Goal: Find specific page/section: Find specific page/section

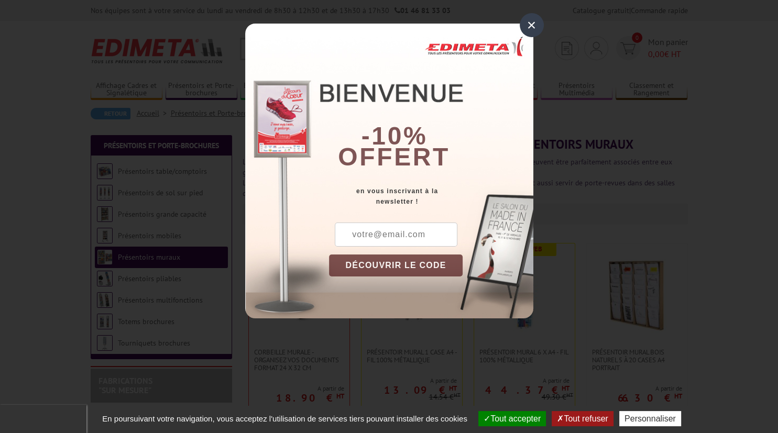
click at [537, 28] on div "×" at bounding box center [532, 25] width 24 height 24
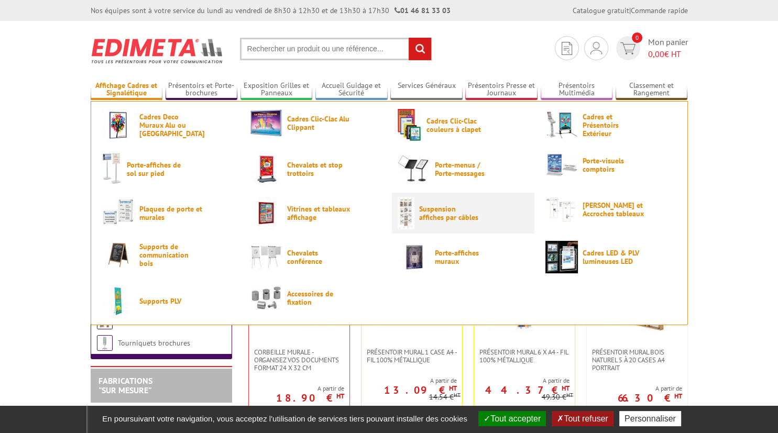
click at [466, 211] on span "Suspension affiches par câbles" at bounding box center [450, 213] width 63 height 17
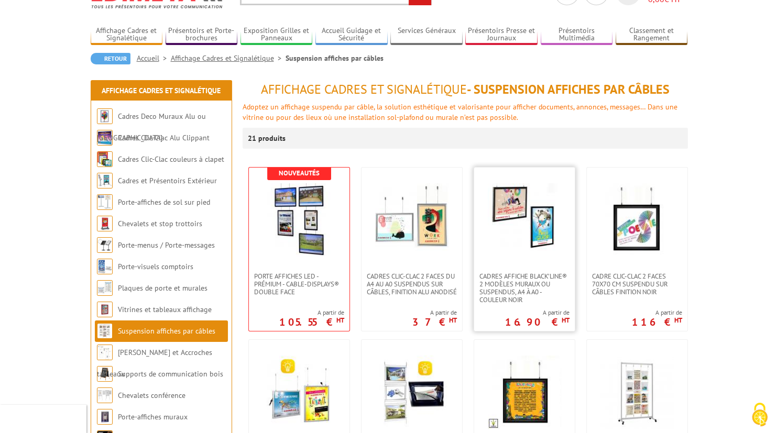
scroll to position [111, 0]
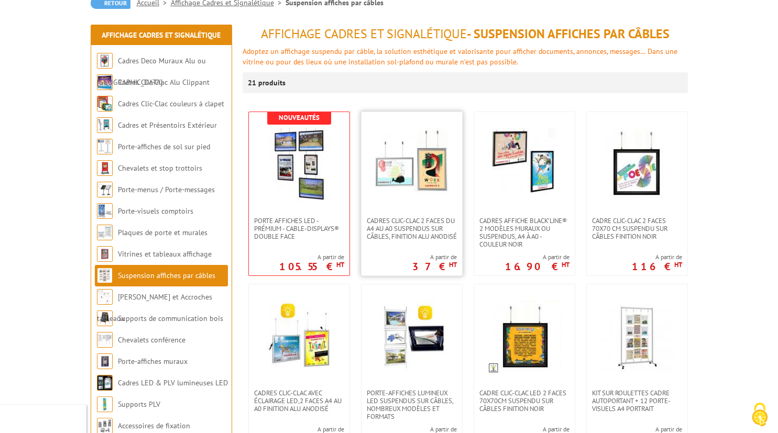
click at [420, 190] on img at bounding box center [411, 164] width 73 height 73
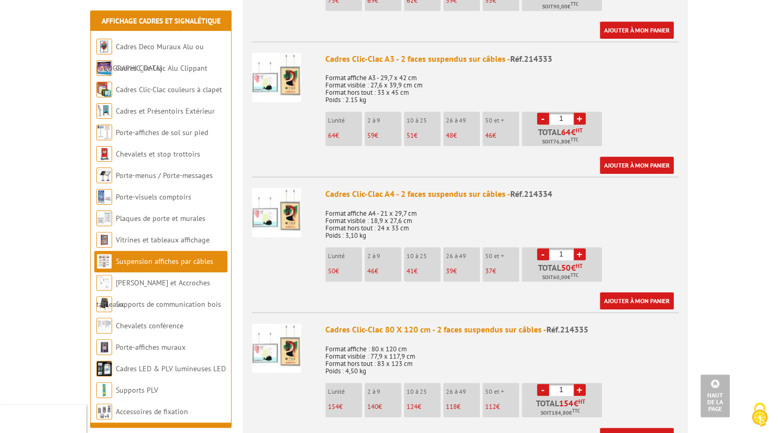
scroll to position [940, 0]
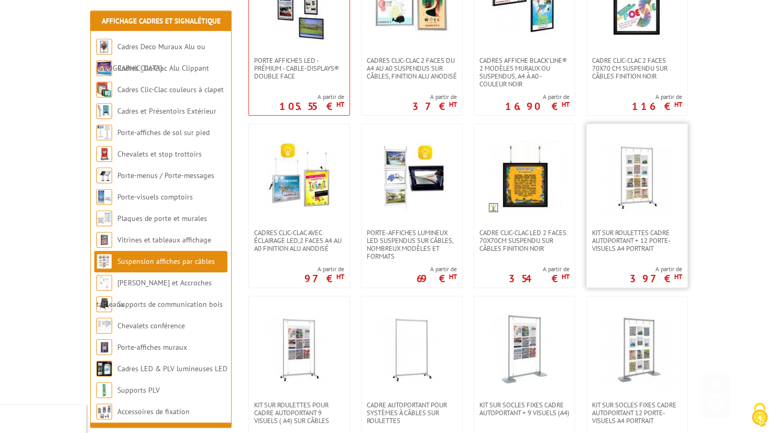
scroll to position [277, 0]
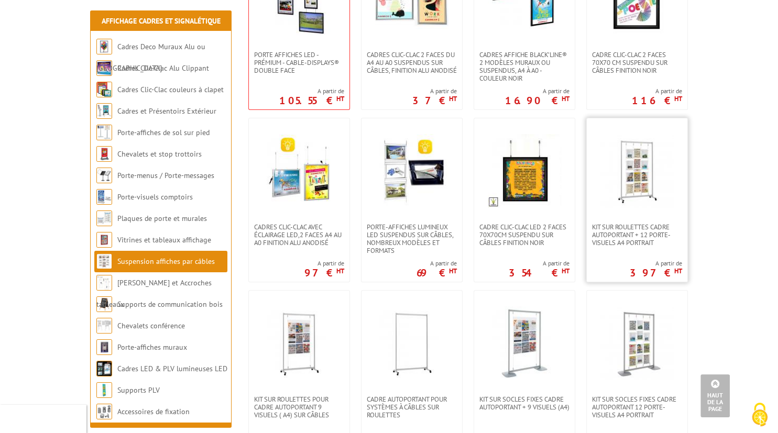
click at [635, 194] on img at bounding box center [636, 170] width 73 height 73
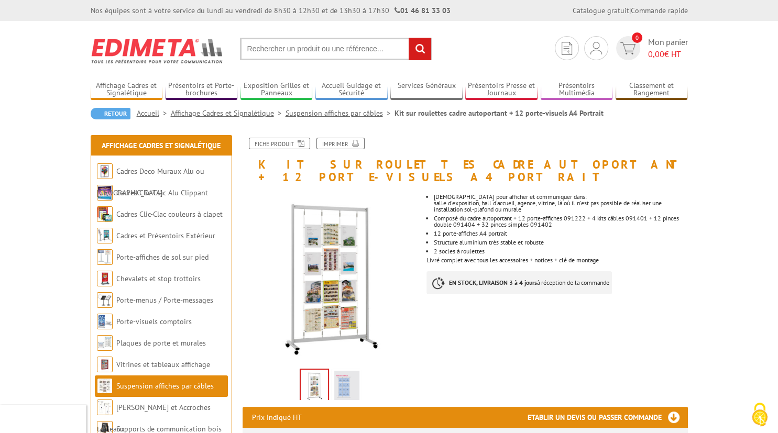
scroll to position [55, 0]
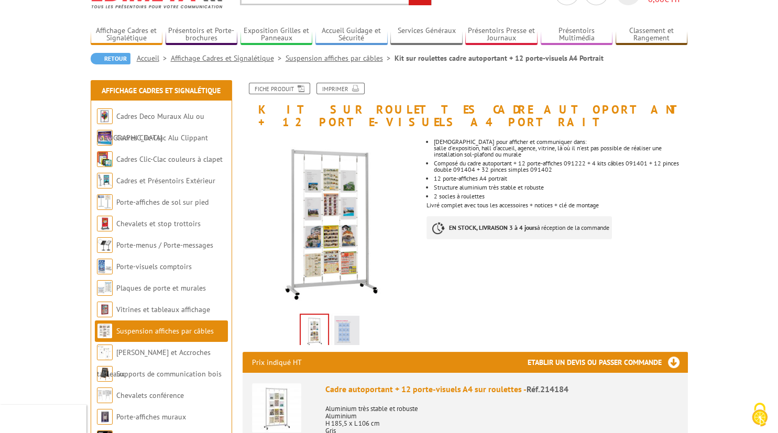
click at [347, 316] on img at bounding box center [346, 332] width 25 height 32
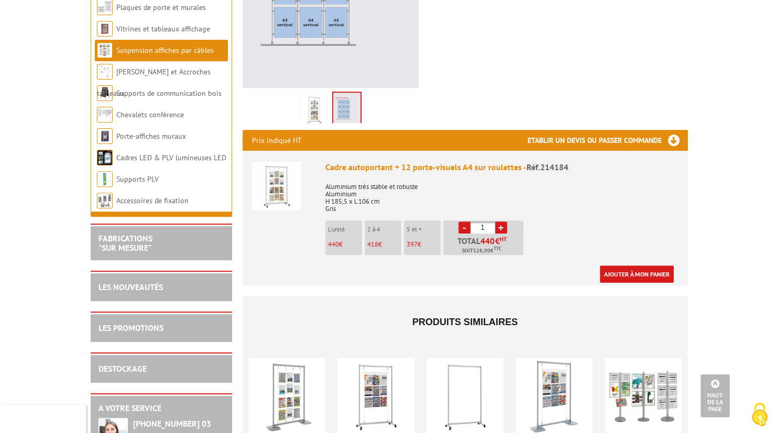
scroll to position [332, 0]
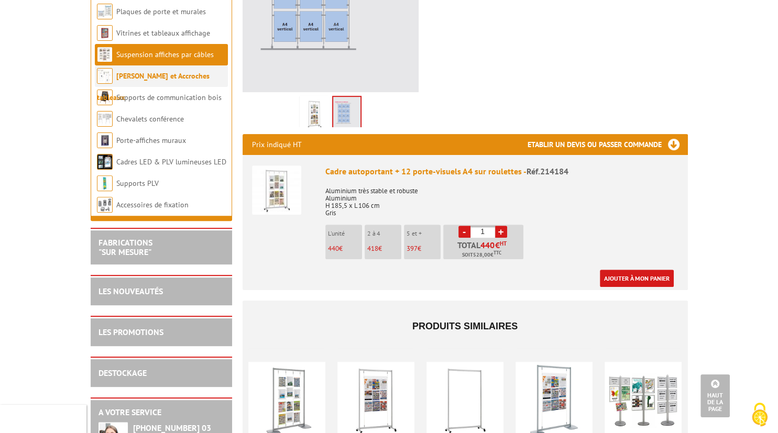
click at [146, 75] on link "[PERSON_NAME] et Accroches tableaux" at bounding box center [153, 86] width 113 height 31
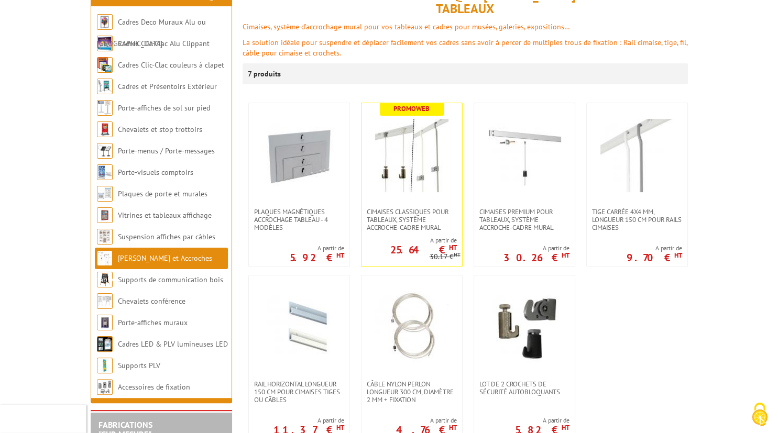
scroll to position [166, 0]
